Goal: Task Accomplishment & Management: Use online tool/utility

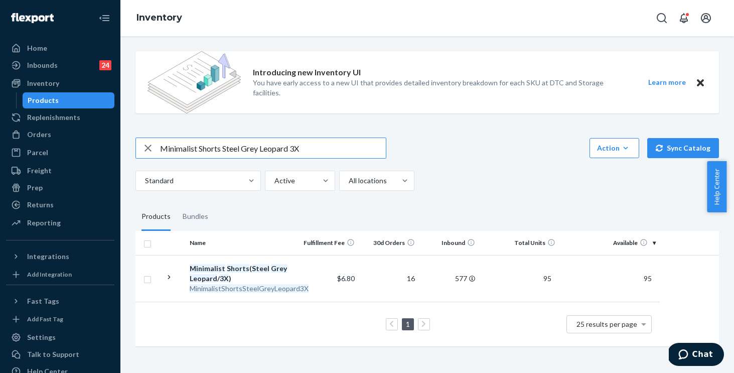
drag, startPoint x: 313, startPoint y: 146, endPoint x: 317, endPoint y: 151, distance: 6.4
click at [314, 146] on input "Minimalist Shorts Steel Grey Leopard 3X" at bounding box center [273, 148] width 226 height 20
drag, startPoint x: 319, startPoint y: 153, endPoint x: 150, endPoint y: 129, distance: 170.9
click at [150, 129] on div "Introducing new Inventory UI You have early access to a new UI that provides de…" at bounding box center [427, 199] width 599 height 313
click at [328, 148] on input "Minimalist Shorts Steel Grey Leopard 3X" at bounding box center [273, 148] width 226 height 20
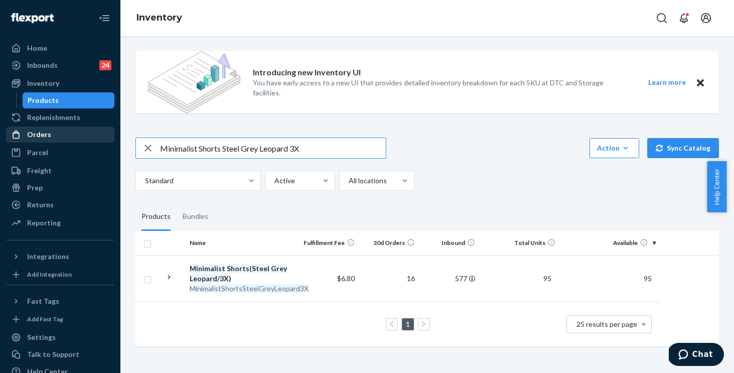
drag, startPoint x: 106, startPoint y: 129, endPoint x: 93, endPoint y: 127, distance: 13.2
click at [93, 127] on div "Home Inbounds 24 Shipping Plans Problems 24 Inventory Products Replenishments O…" at bounding box center [367, 186] width 734 height 373
paste input "HoodiePowderPinkXS"
click at [197, 148] on input "MinimalistHoodiePowderPinkXS" at bounding box center [273, 148] width 226 height 20
click at [224, 148] on input "Minimalist HoodiePowderPinkXS" at bounding box center [273, 148] width 226 height 20
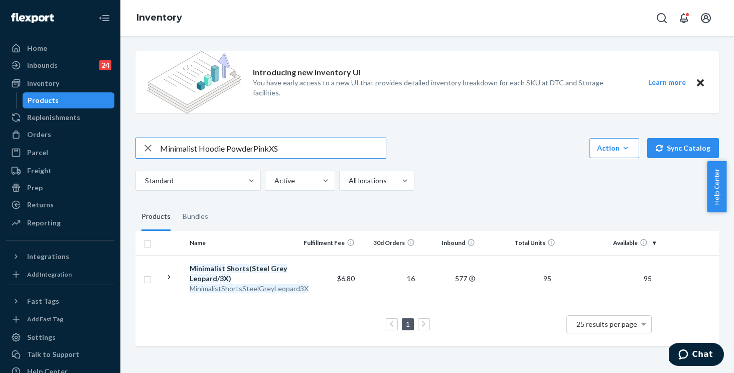
click at [253, 148] on input "Minimalist Hoodie PowderPinkXS" at bounding box center [273, 148] width 226 height 20
click at [272, 149] on input "Minimalist Hoodie Powder PinkXS" at bounding box center [273, 148] width 226 height 20
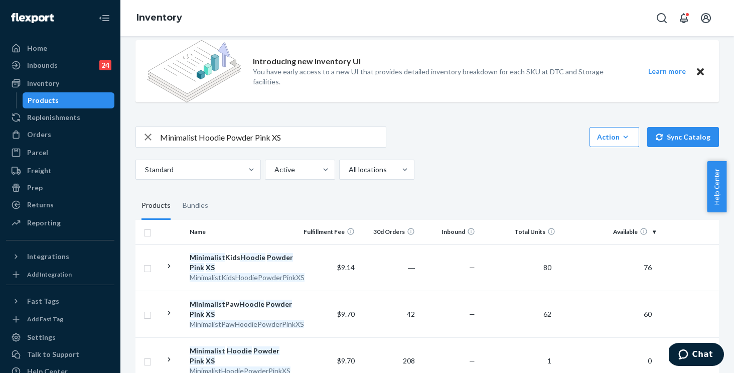
scroll to position [32, 0]
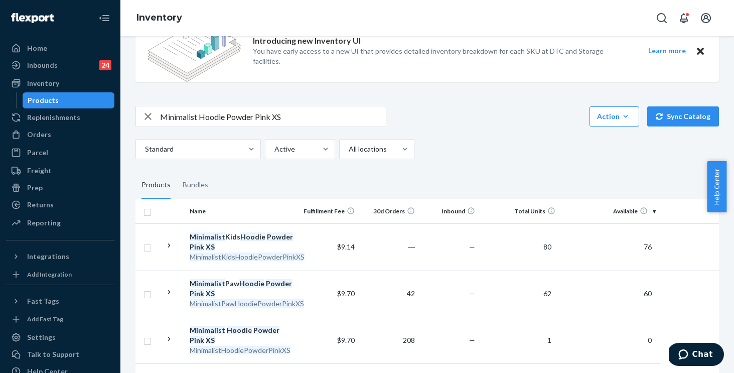
click at [271, 117] on input "Minimalist Hoodie Powder Pink XS" at bounding box center [273, 116] width 226 height 20
click at [277, 116] on input "Minimalist Hoodie Powder Pink XS" at bounding box center [273, 116] width 226 height 20
type input "Minimalist Hoodie Powder Pink S"
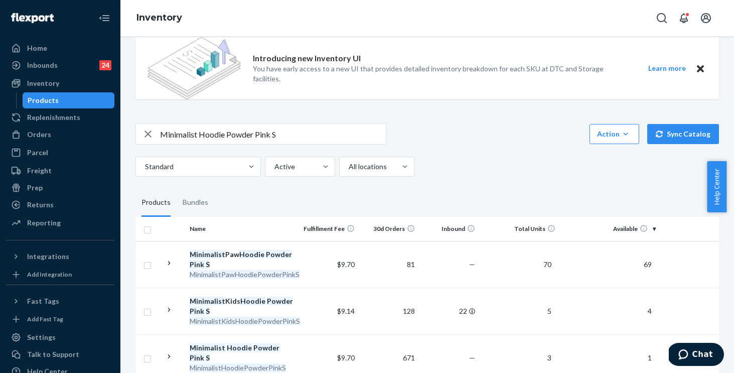
scroll to position [74, 0]
